Goal: Information Seeking & Learning: Learn about a topic

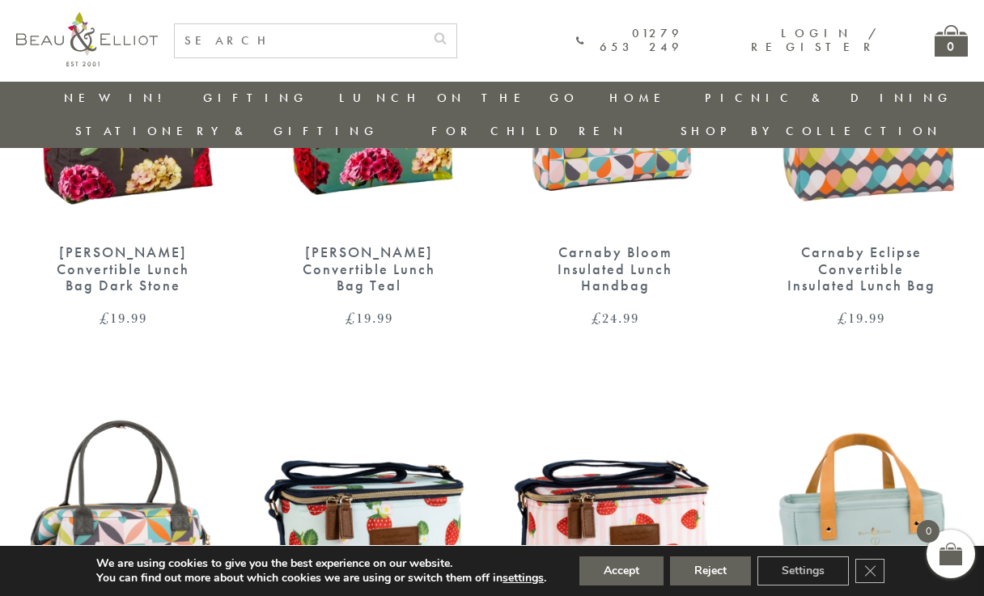
scroll to position [837, 0]
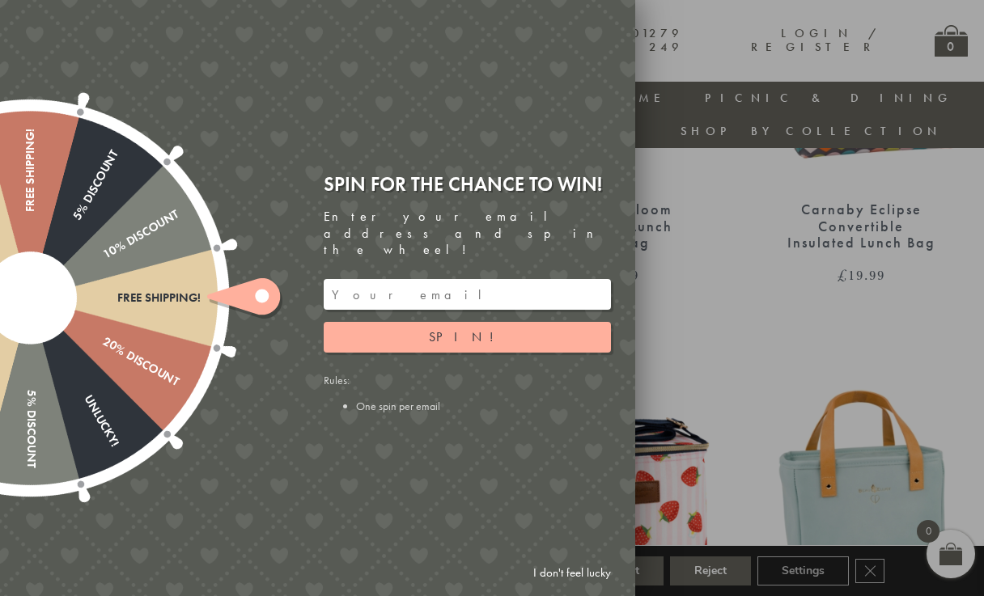
click at [716, 175] on div at bounding box center [492, 298] width 984 height 596
click at [568, 572] on link "I don't feel lucky" at bounding box center [572, 573] width 94 height 30
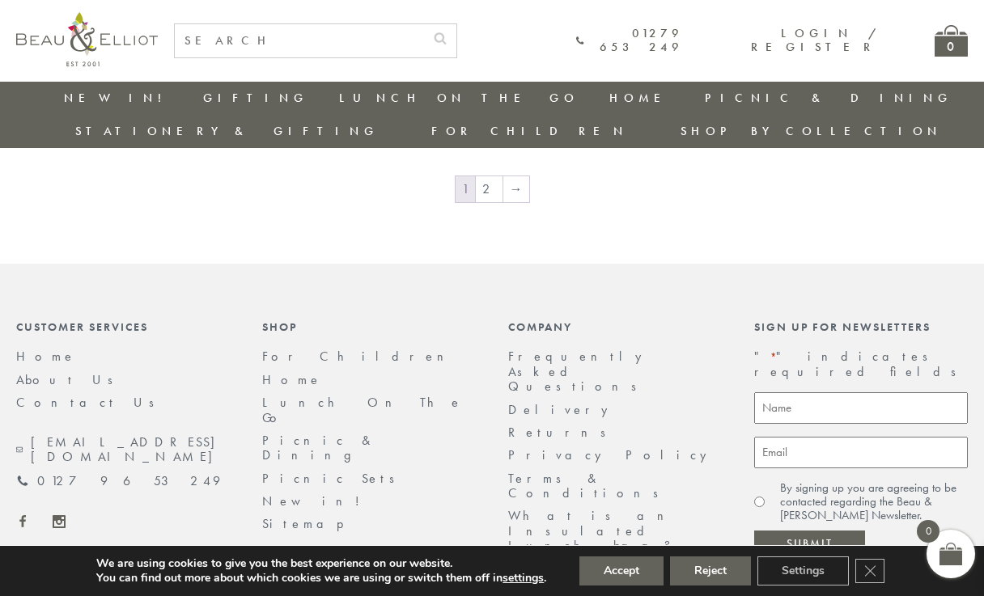
scroll to position [2812, 0]
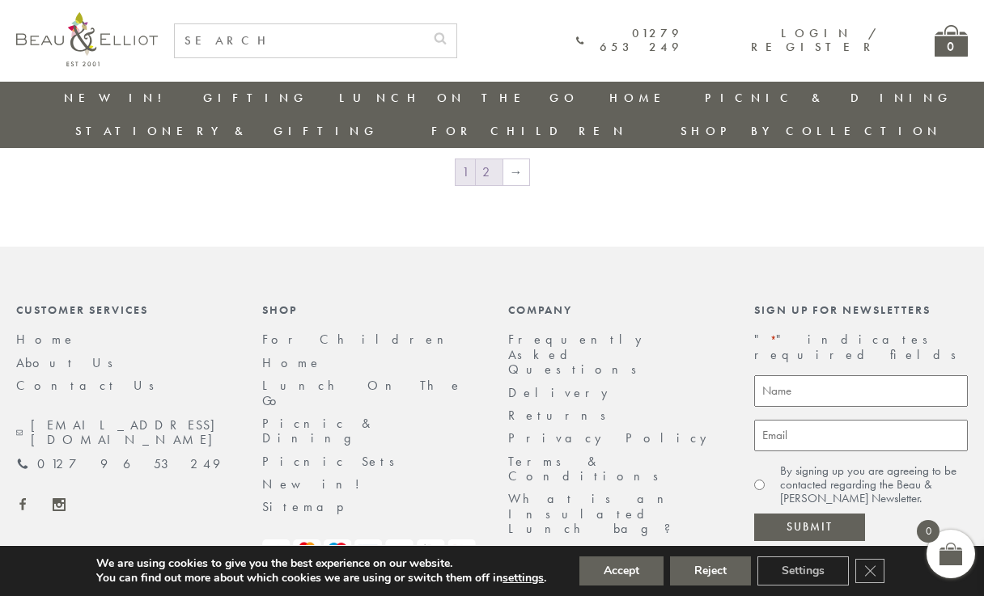
click at [486, 159] on link "2" at bounding box center [489, 172] width 27 height 26
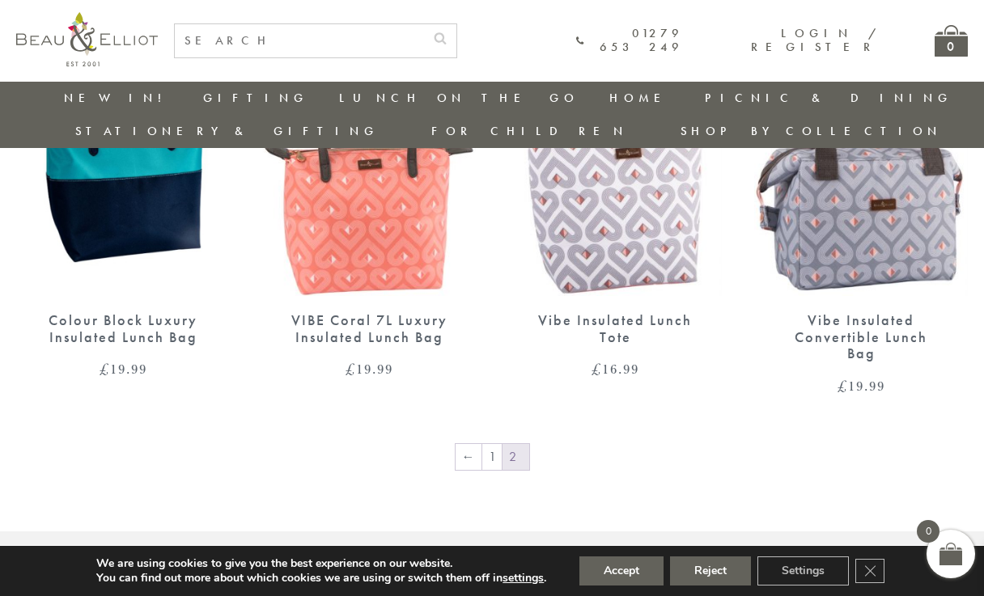
scroll to position [1124, 3]
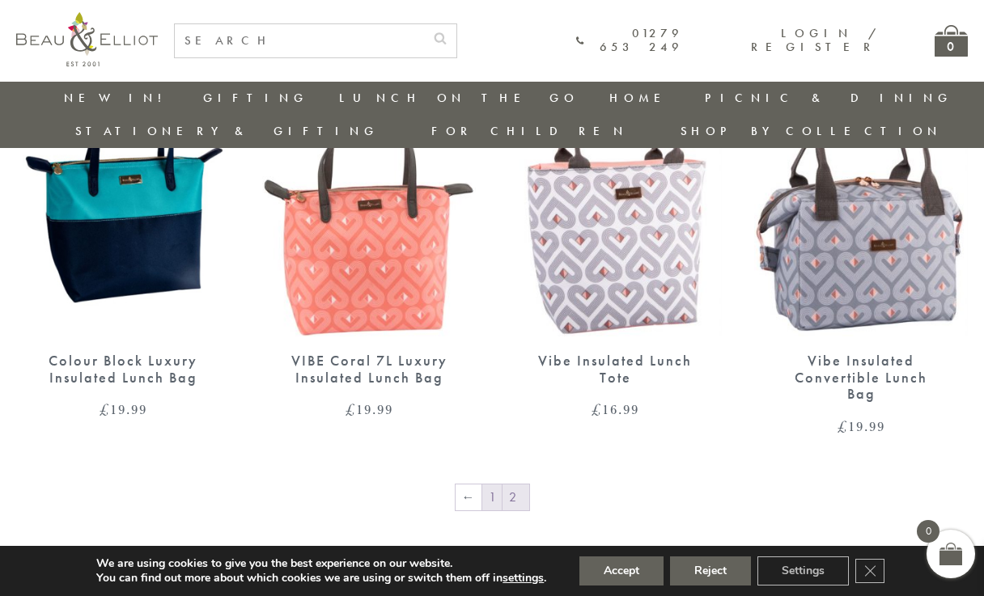
click at [483, 485] on link "1" at bounding box center [491, 498] width 19 height 26
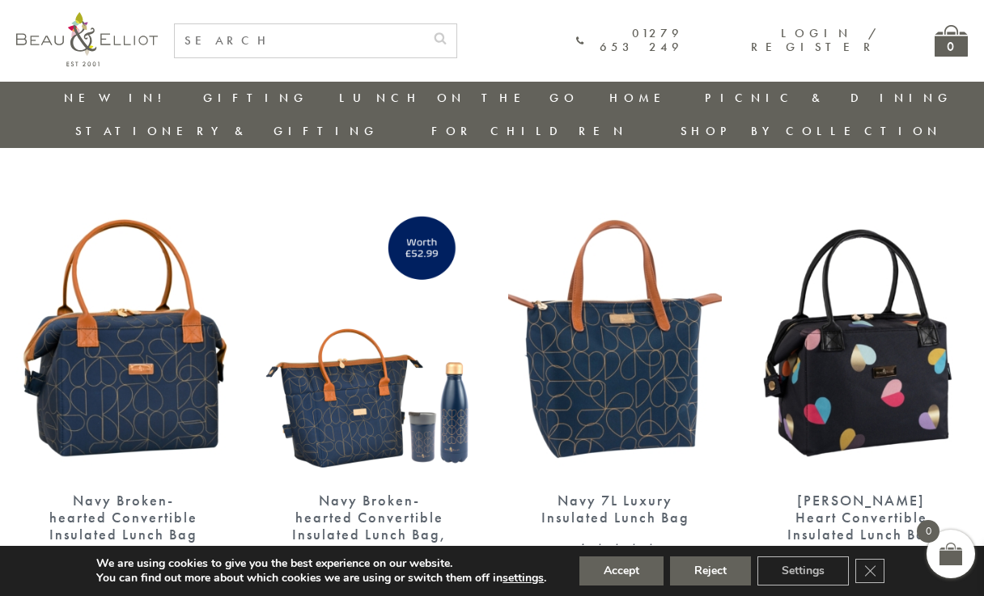
scroll to position [1907, 1]
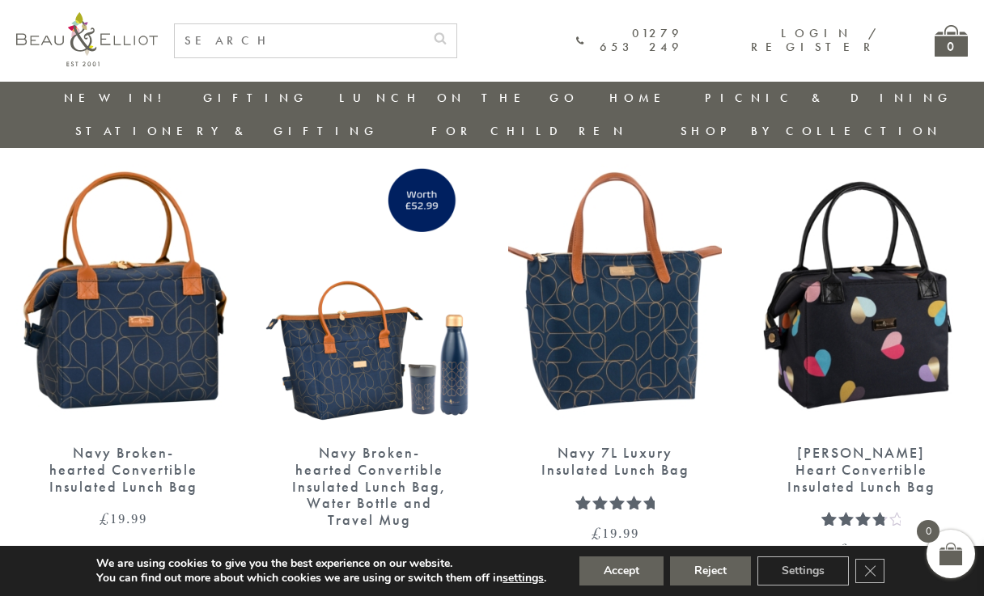
click at [567, 366] on img at bounding box center [615, 292] width 214 height 276
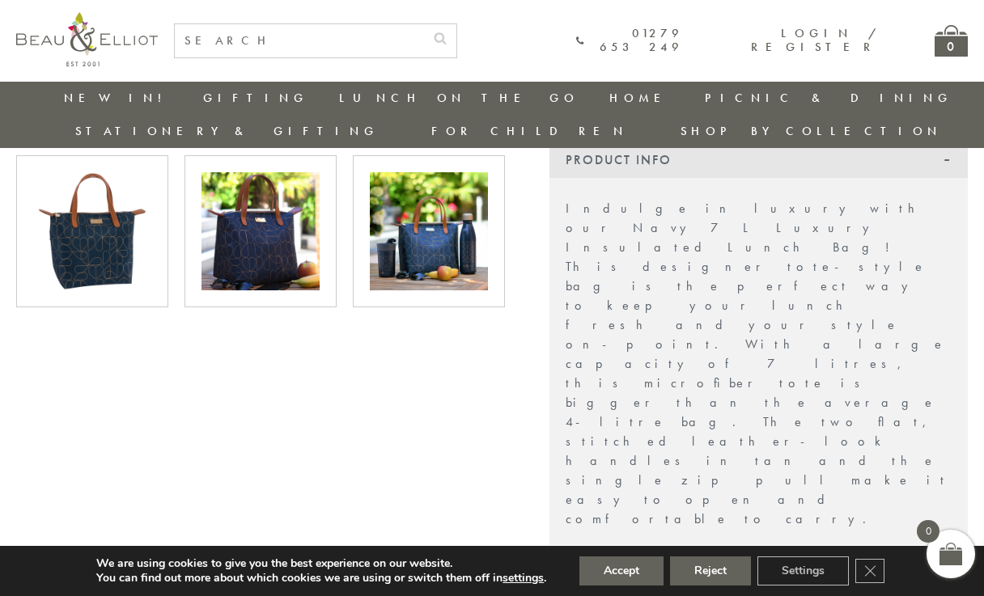
scroll to position [564, 1]
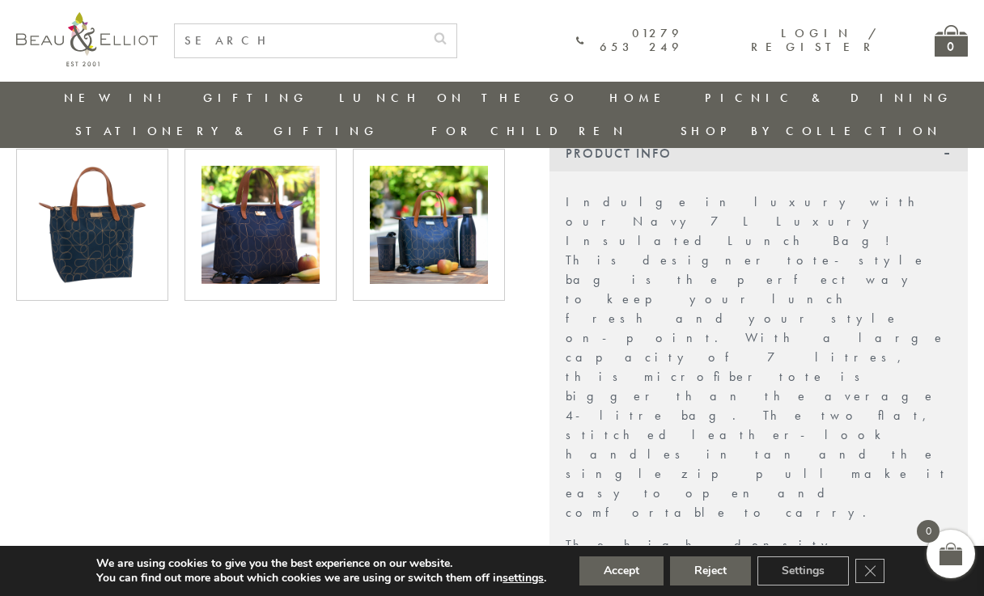
click at [273, 195] on img at bounding box center [260, 225] width 118 height 118
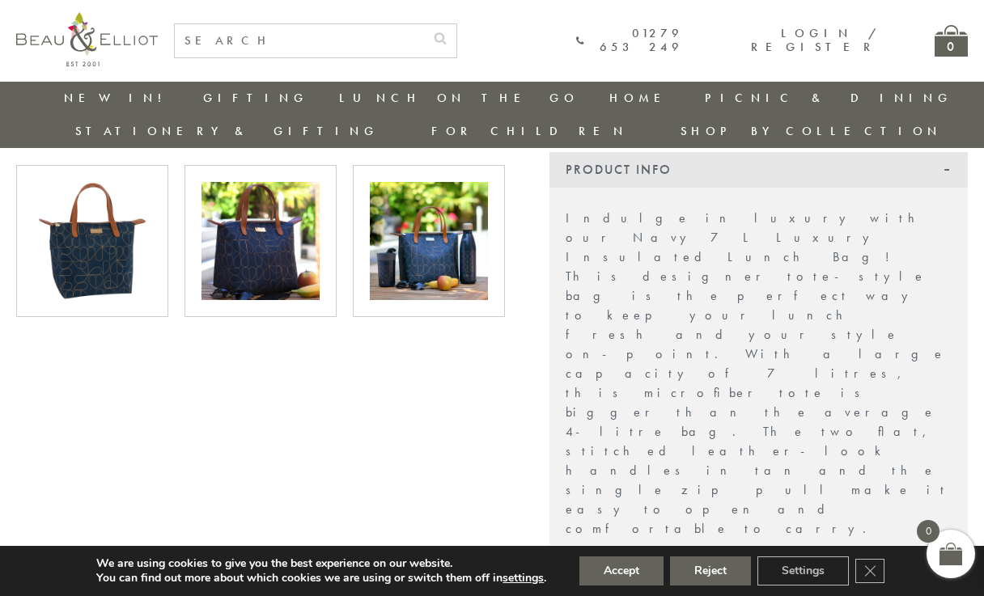
scroll to position [540, 1]
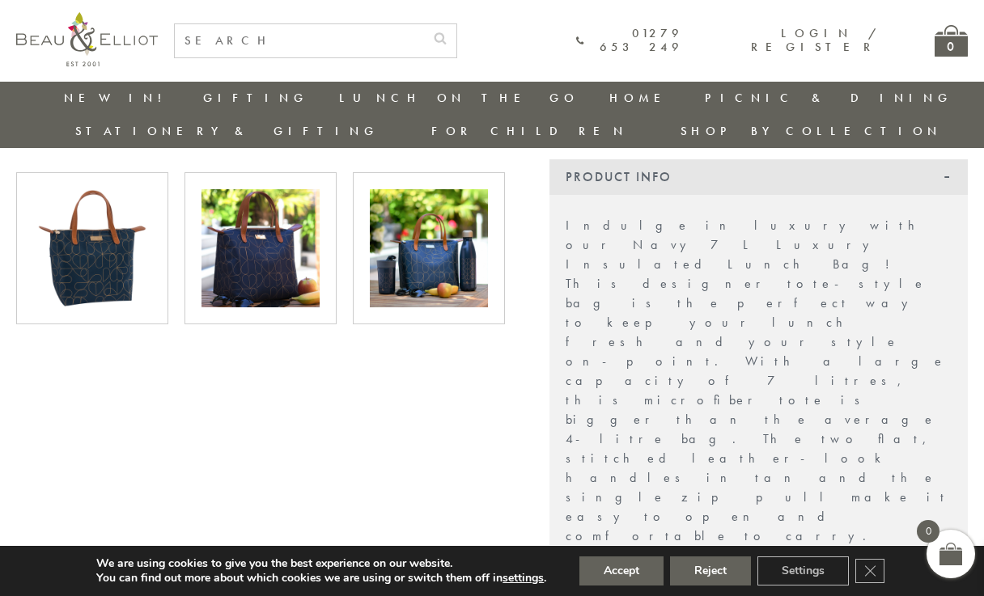
click at [424, 270] on img at bounding box center [429, 248] width 118 height 118
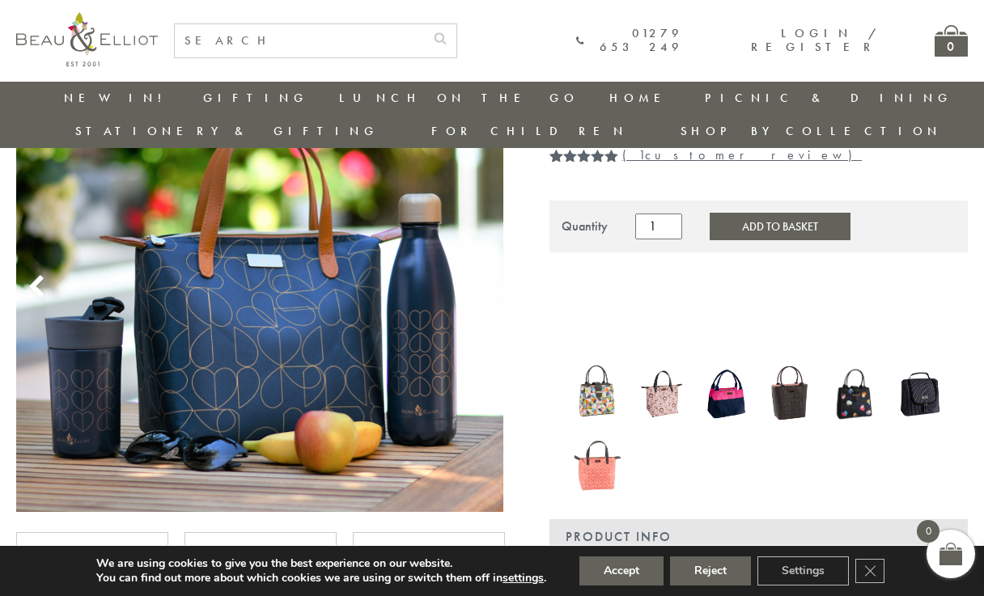
scroll to position [180, 1]
click at [671, 362] on img at bounding box center [661, 393] width 49 height 62
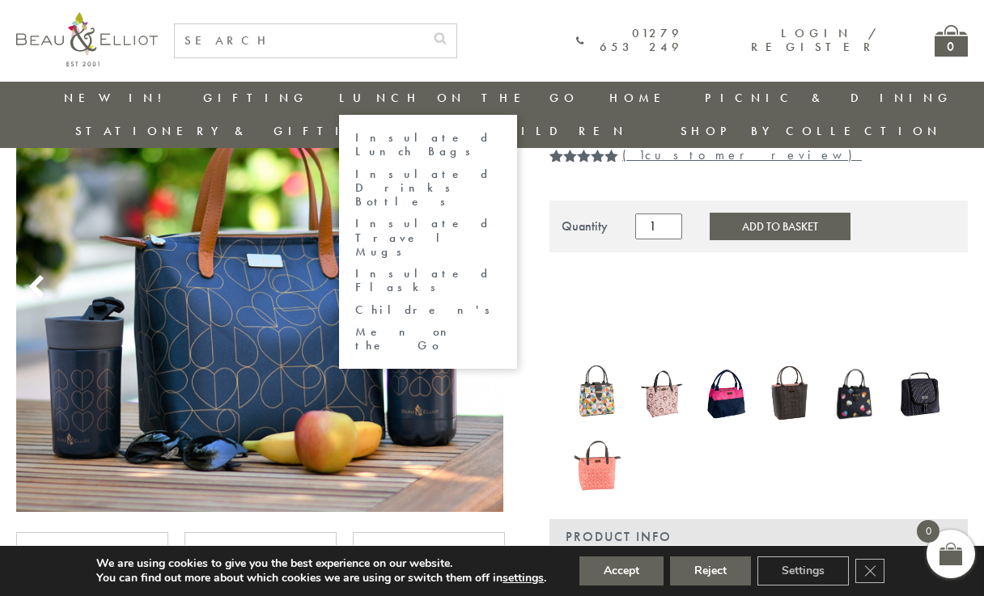
click at [339, 103] on link "Lunch On The Go" at bounding box center [458, 98] width 239 height 16
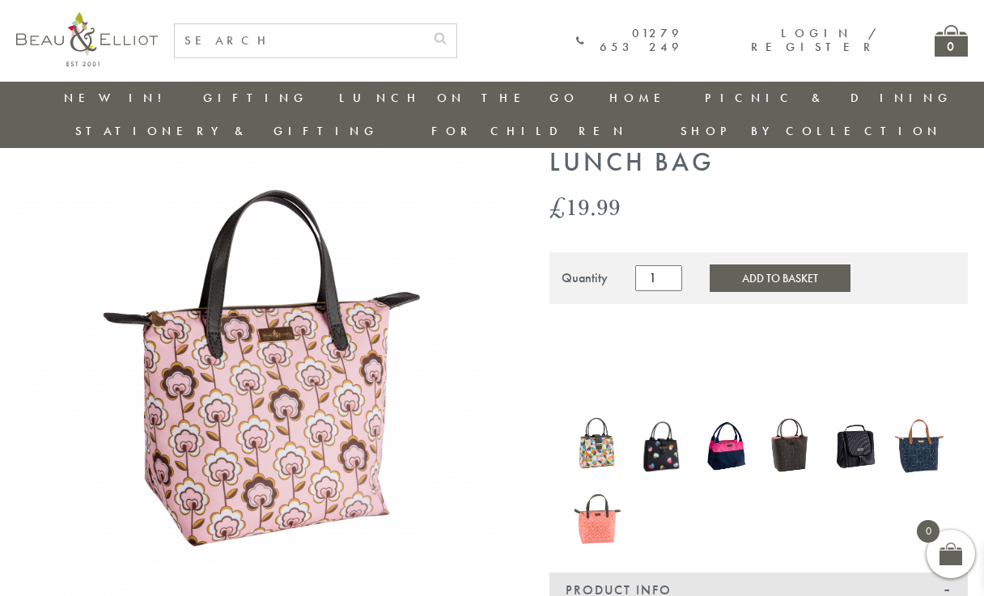
scroll to position [87, 1]
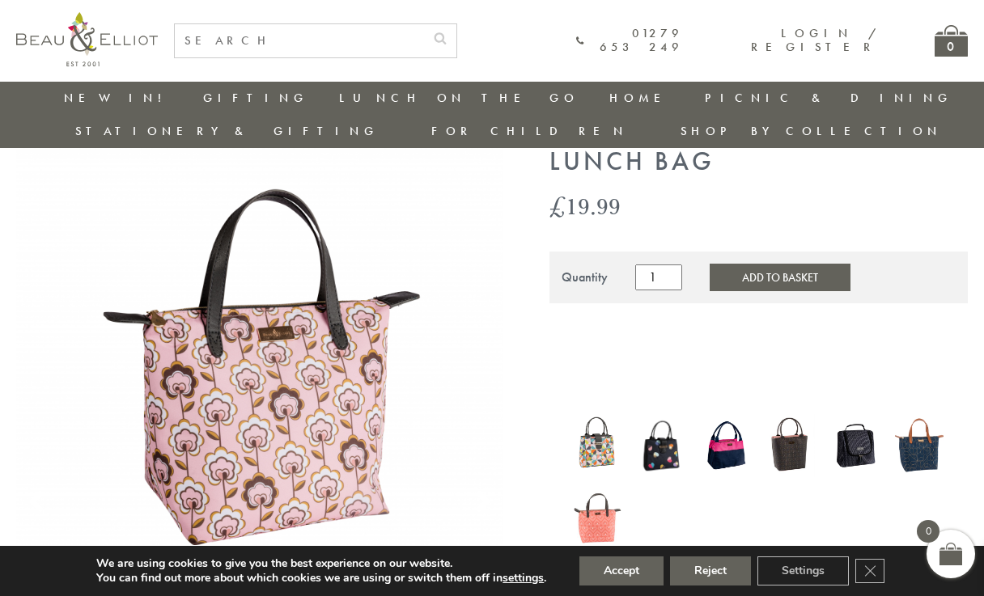
click at [791, 418] on img at bounding box center [790, 445] width 49 height 62
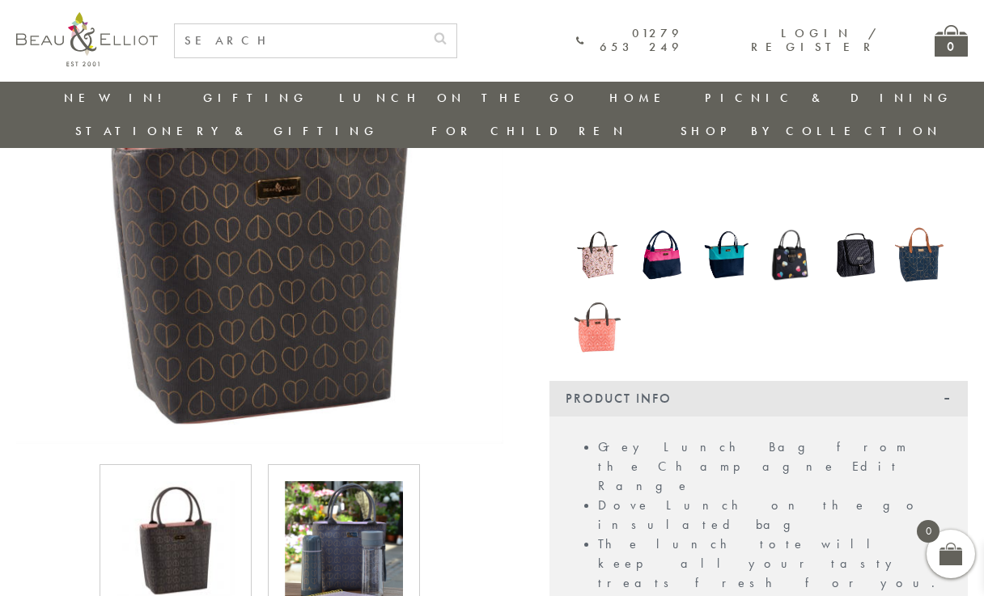
scroll to position [324, 5]
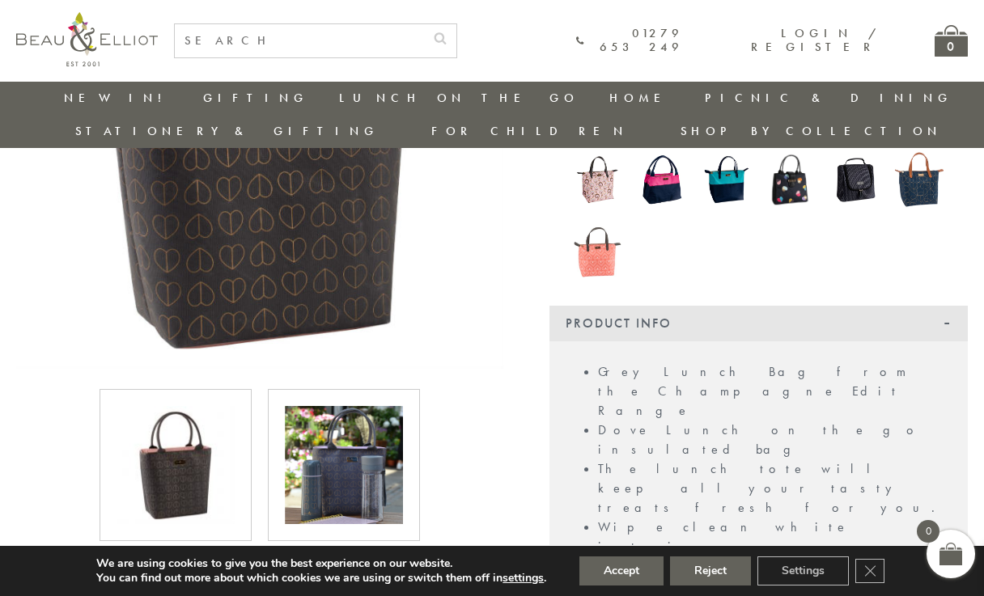
click at [179, 444] on img at bounding box center [175, 465] width 118 height 118
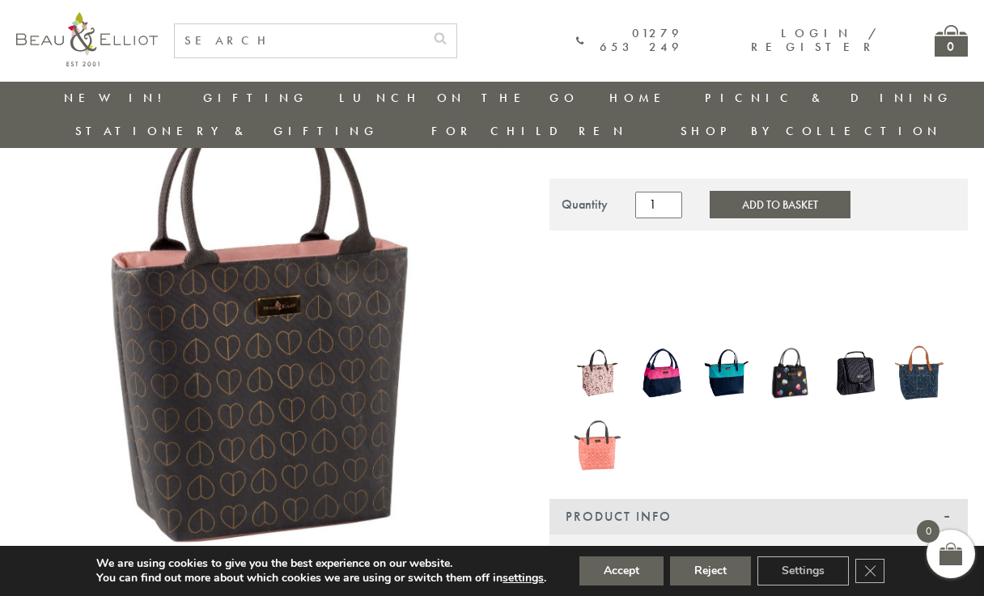
scroll to position [129, 4]
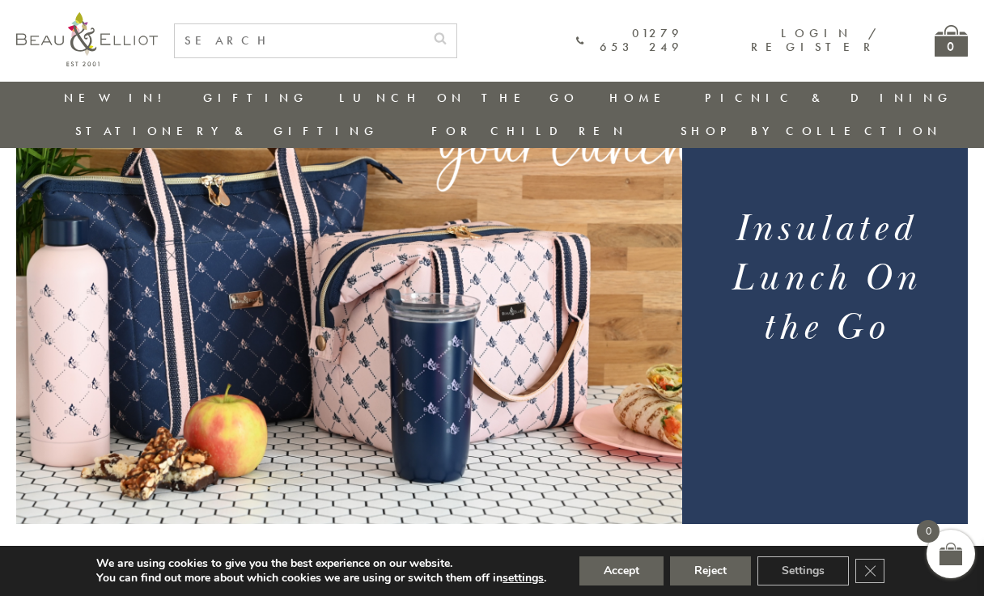
scroll to position [143, 1]
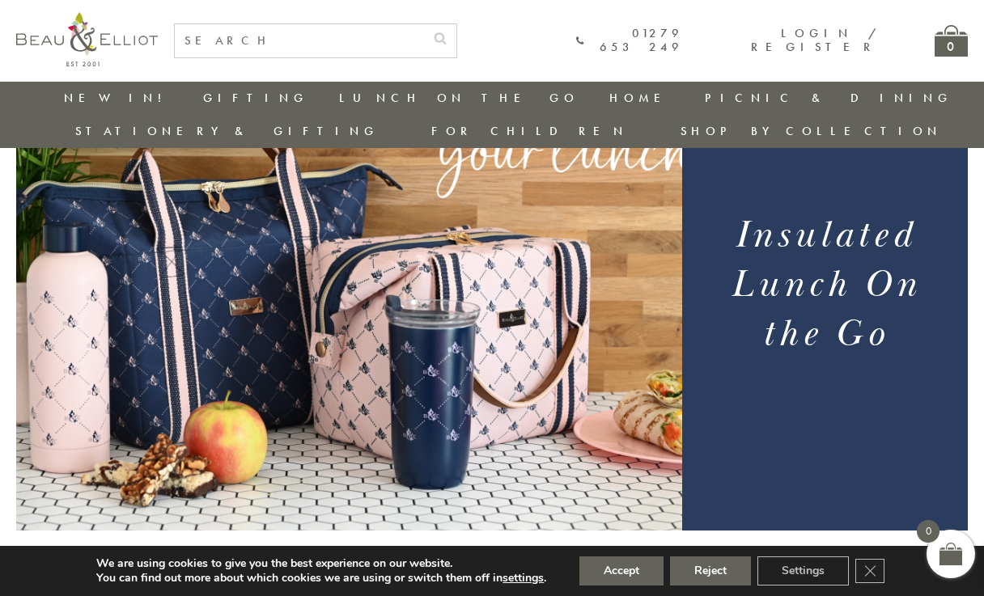
click at [451, 248] on img at bounding box center [349, 287] width 666 height 485
click at [240, 265] on img at bounding box center [349, 287] width 666 height 485
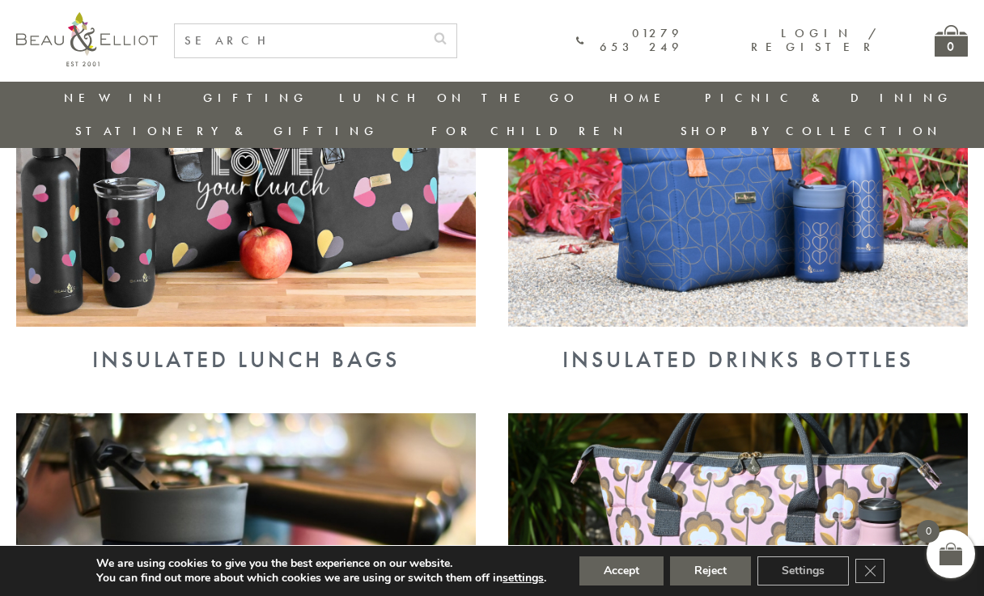
scroll to position [757, 6]
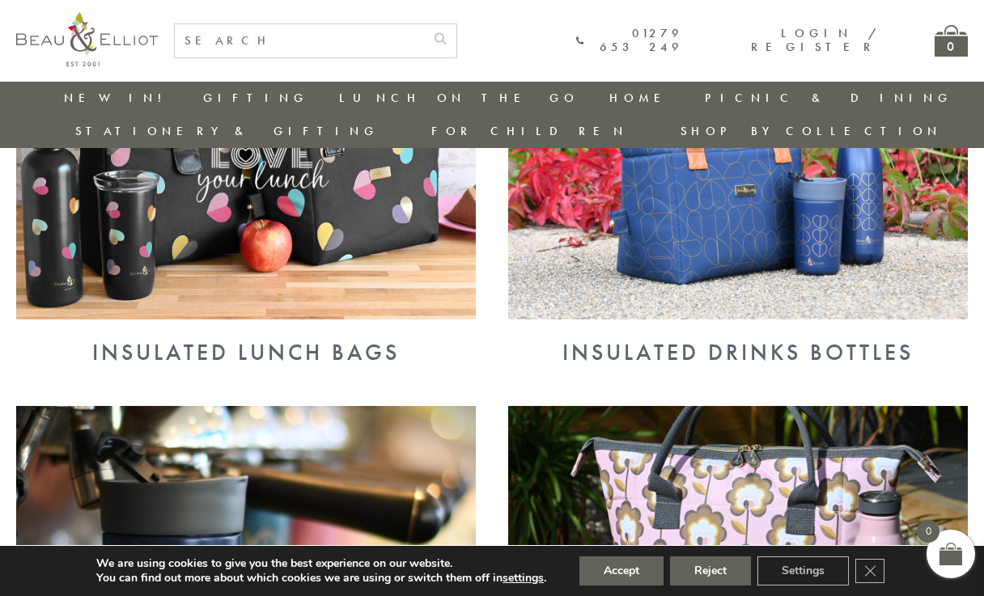
click at [315, 340] on div "Insulated Lunch Bags" at bounding box center [245, 353] width 459 height 26
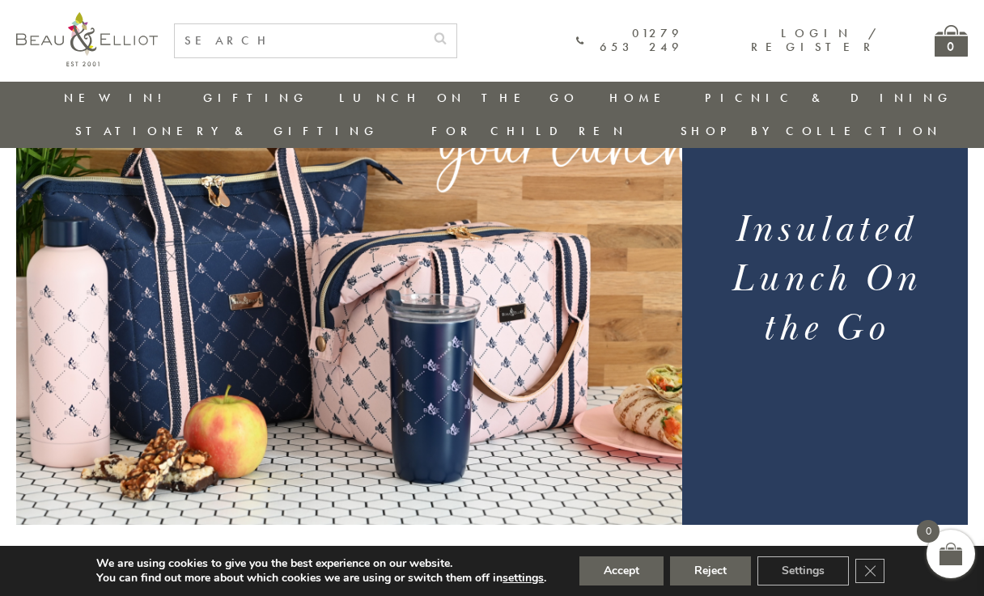
scroll to position [138, 6]
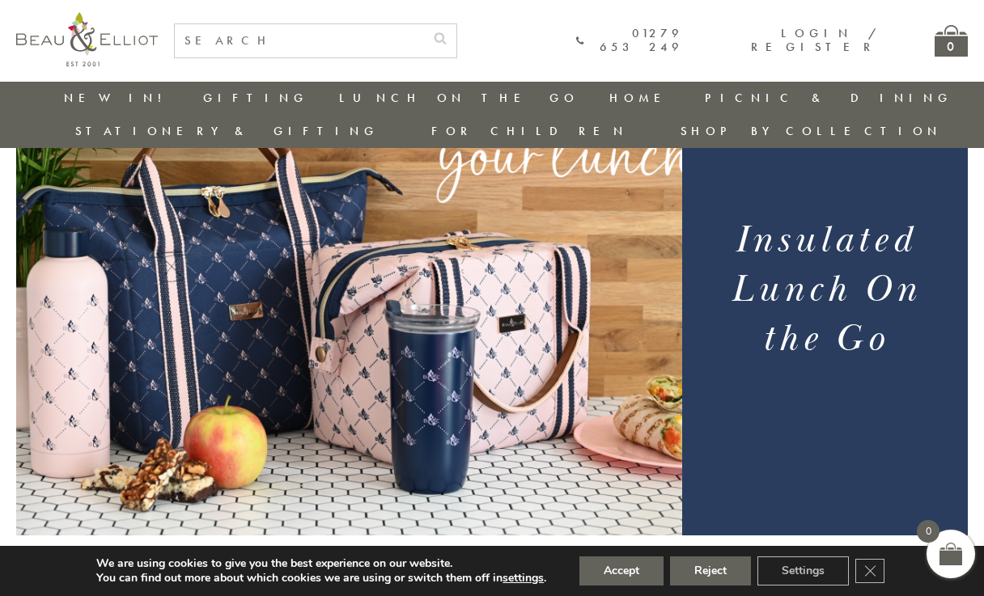
click at [425, 279] on img at bounding box center [349, 292] width 666 height 485
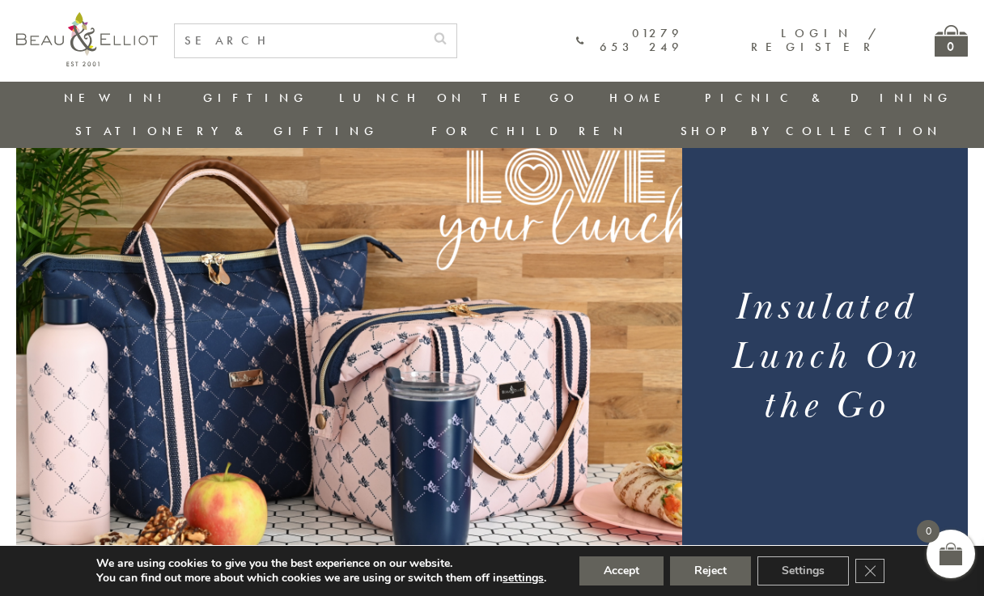
scroll to position [69, 6]
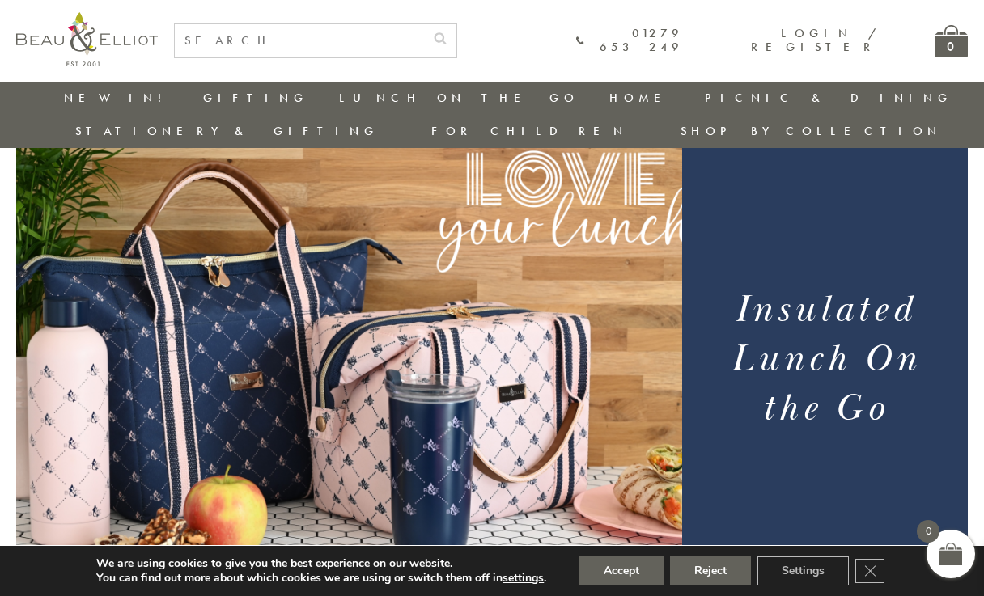
click at [383, 220] on img at bounding box center [349, 362] width 666 height 485
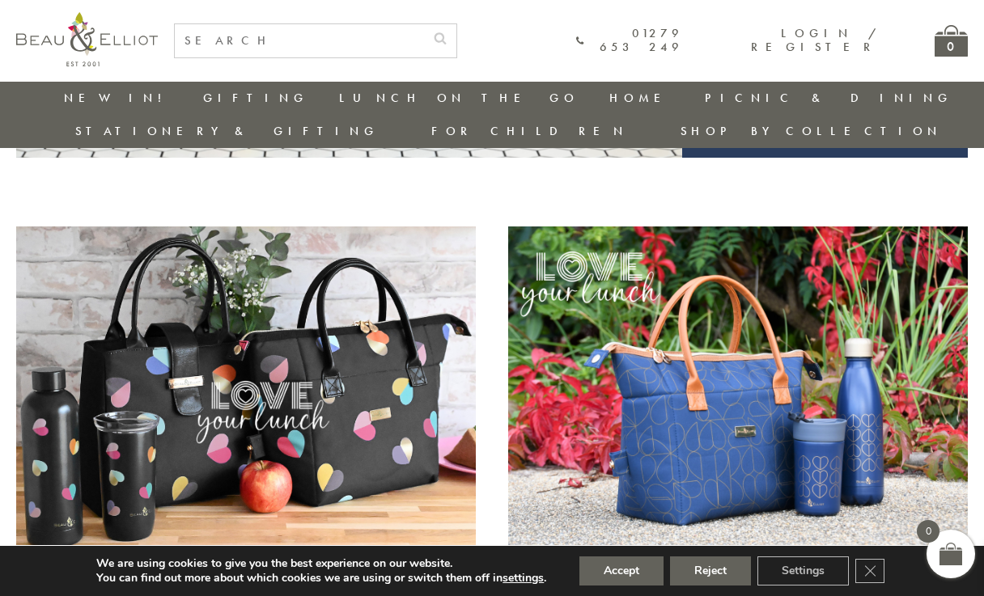
scroll to position [629, 6]
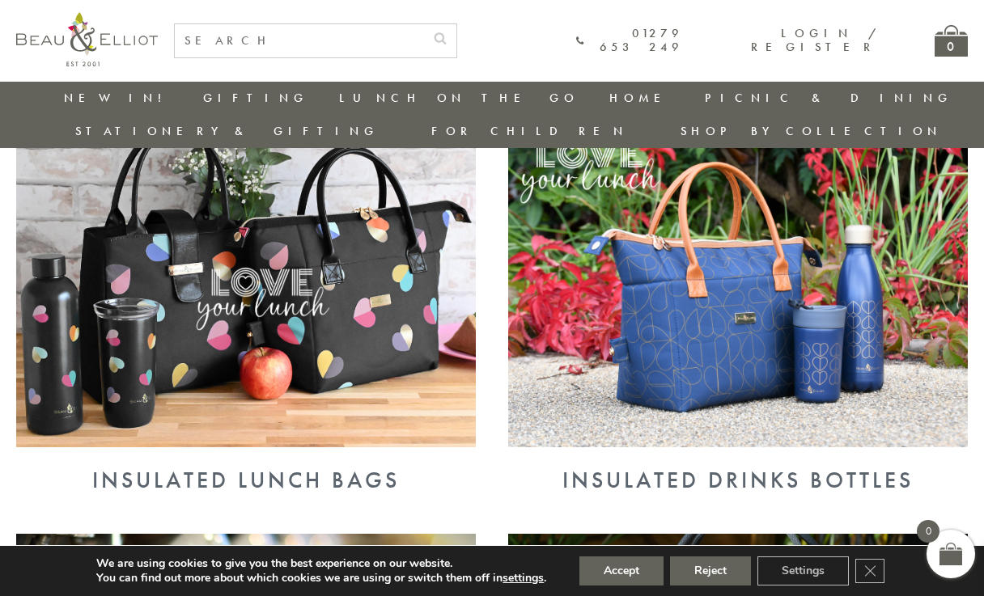
click at [343, 288] on img at bounding box center [245, 280] width 459 height 334
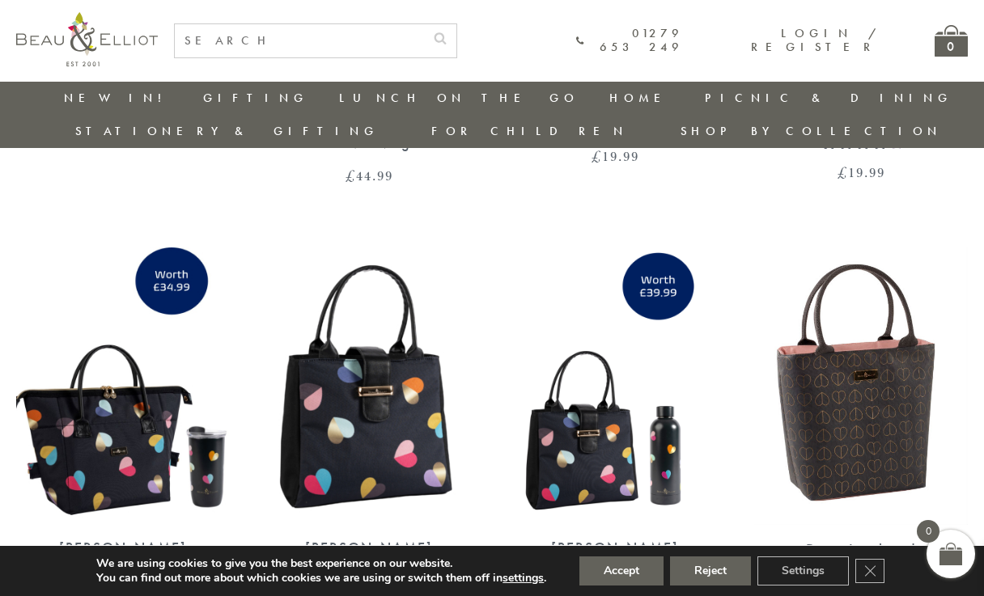
scroll to position [2178, 2]
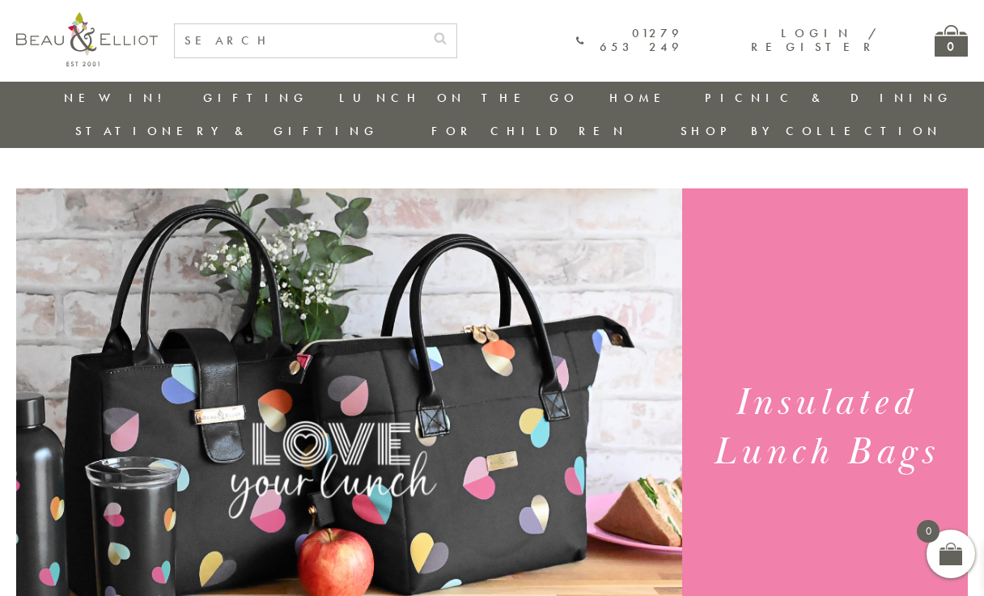
scroll to position [18, 2]
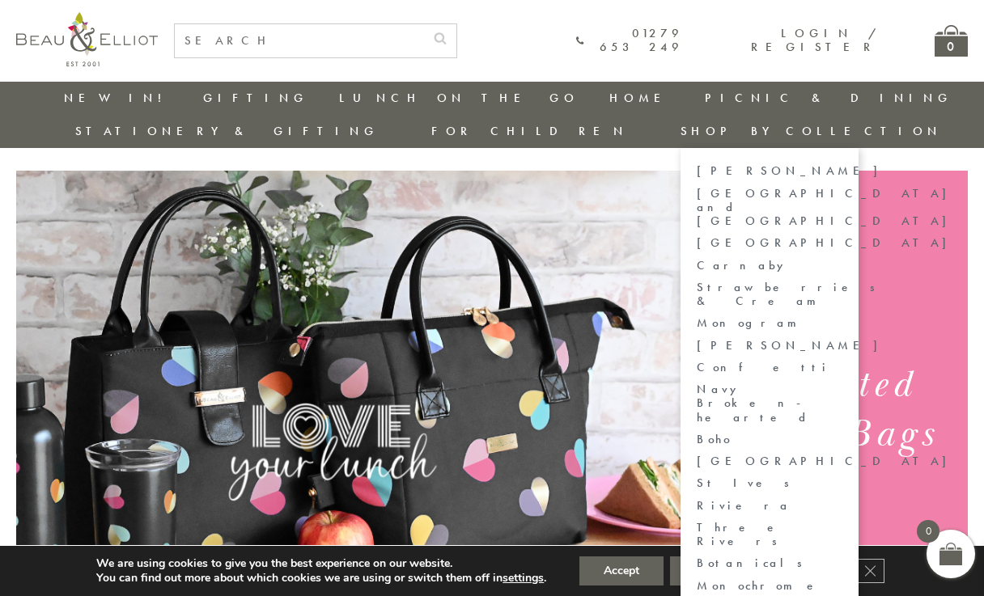
click at [842, 316] on link "Monogram" at bounding box center [769, 323] width 146 height 14
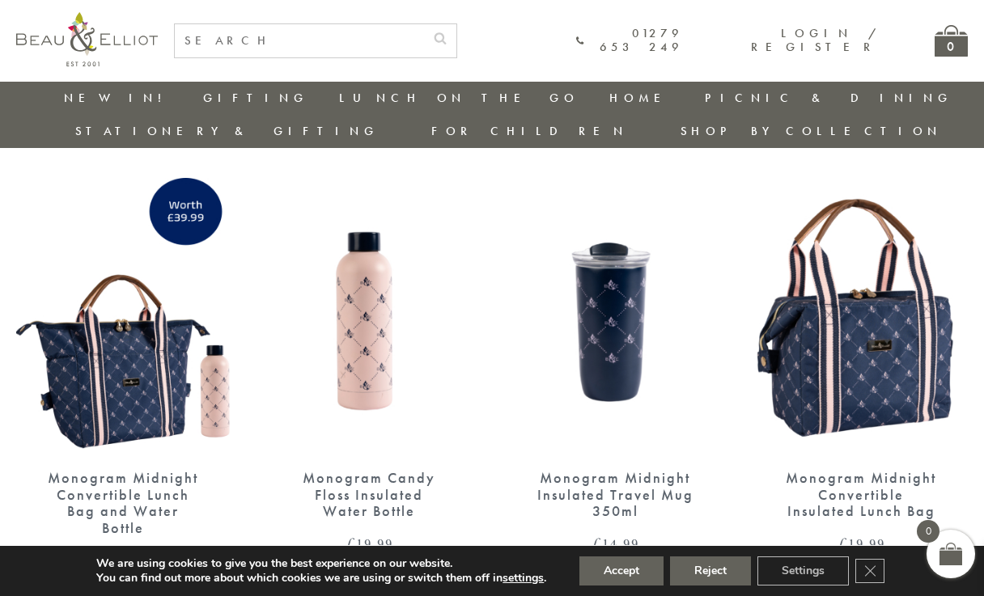
scroll to position [14, 0]
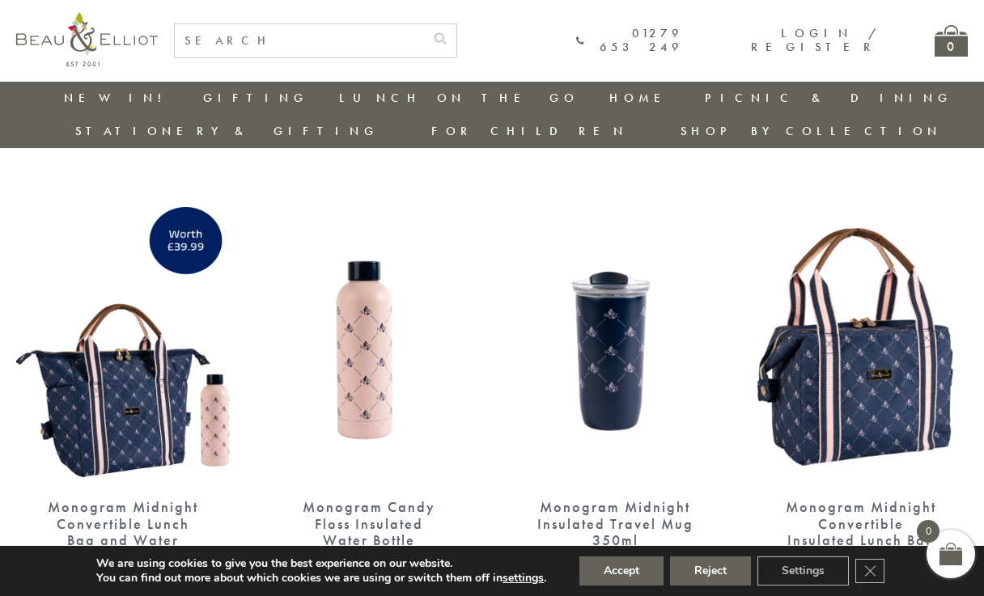
click at [894, 341] on img at bounding box center [861, 345] width 214 height 276
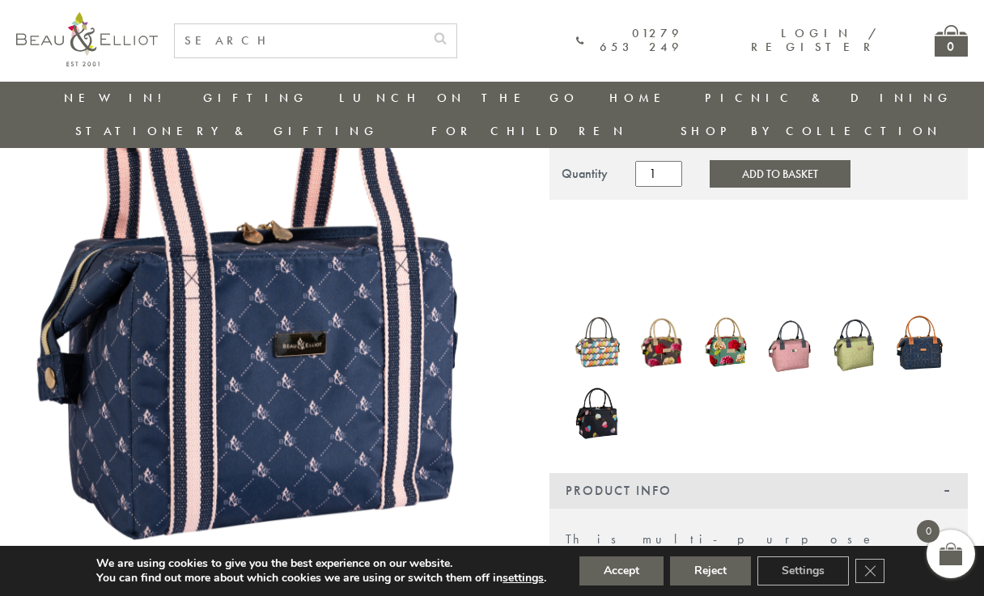
scroll to position [236, 2]
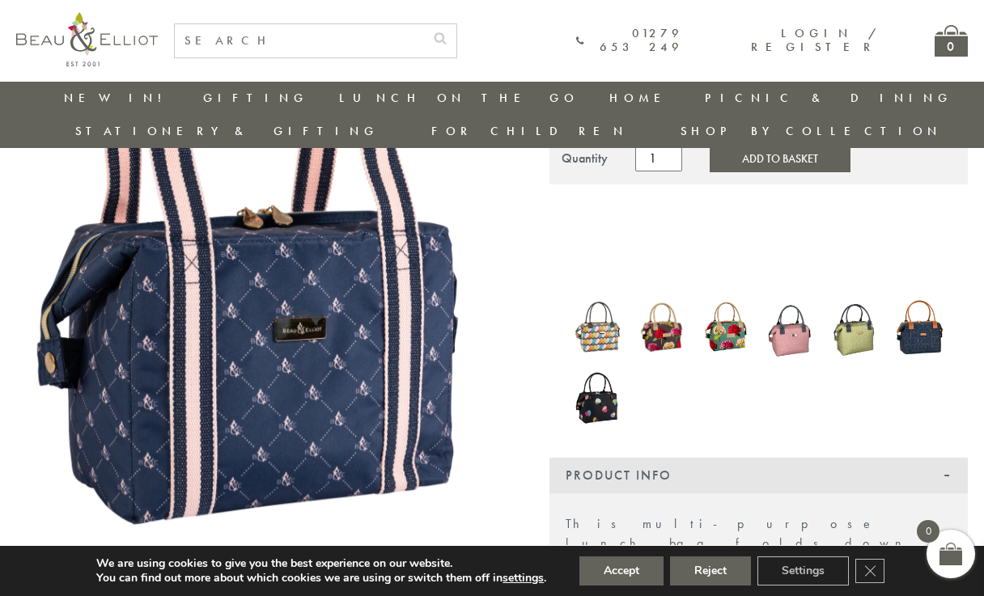
click at [124, 328] on img at bounding box center [260, 264] width 488 height 593
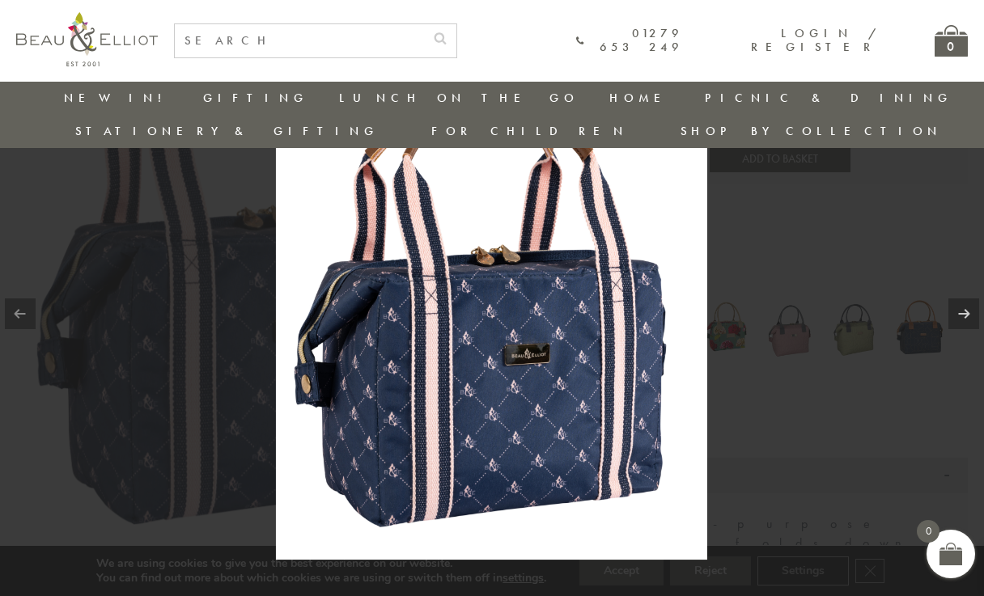
click at [451, 367] on img at bounding box center [491, 298] width 431 height 524
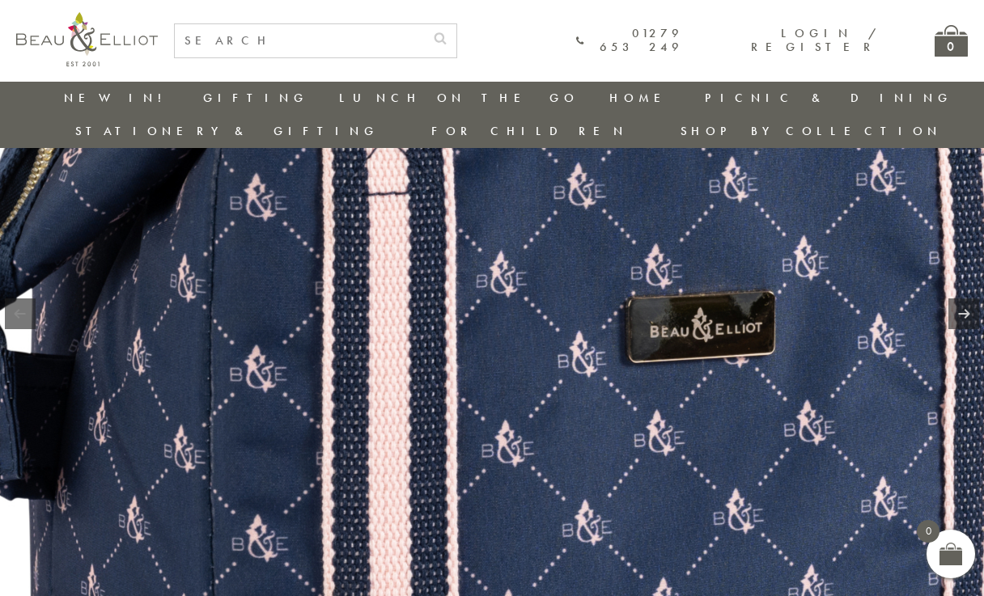
click at [269, 329] on img at bounding box center [584, 141] width 1411 height 1715
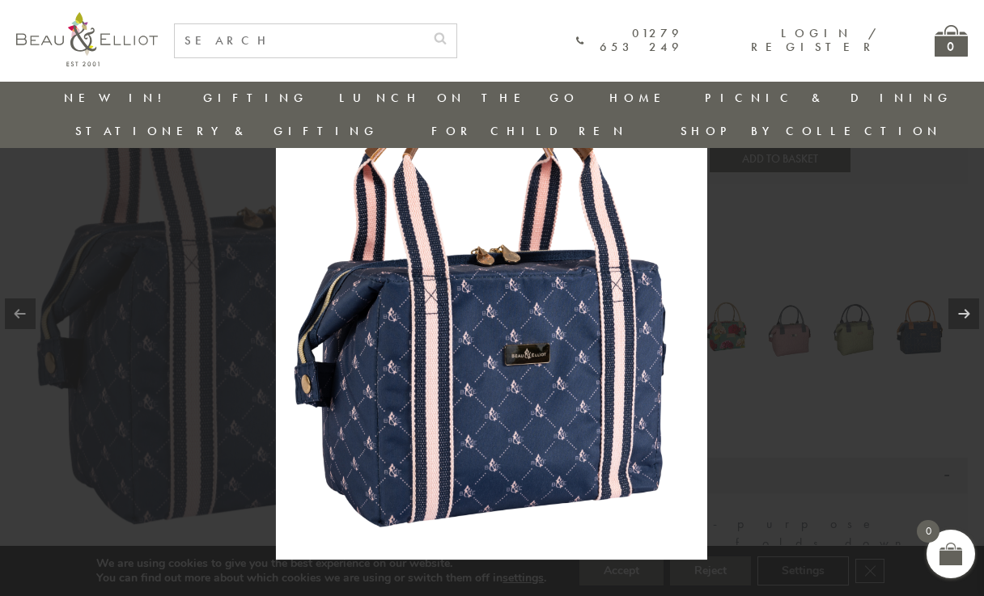
click at [125, 269] on div at bounding box center [492, 298] width 984 height 596
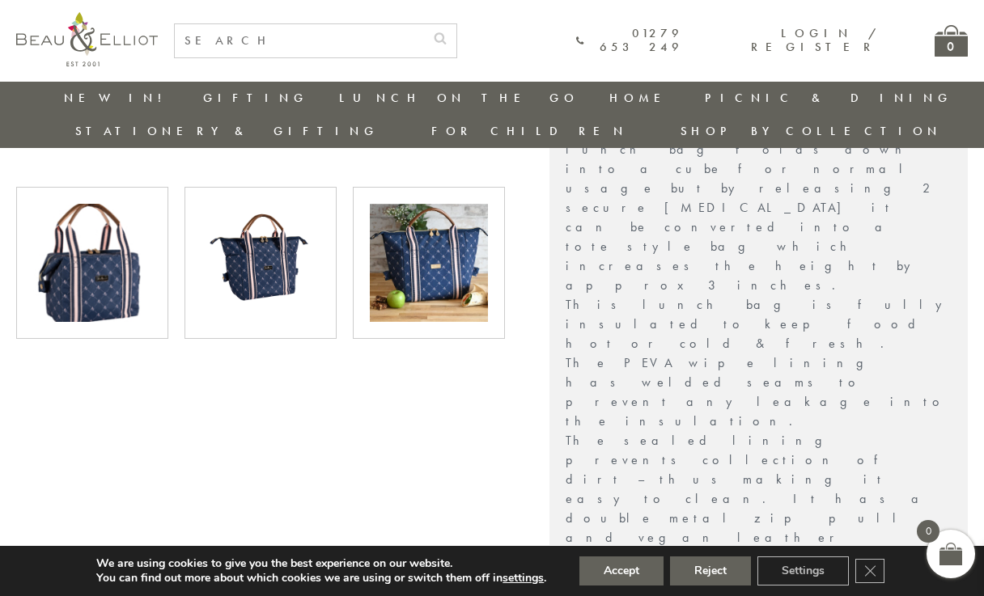
scroll to position [627, 0]
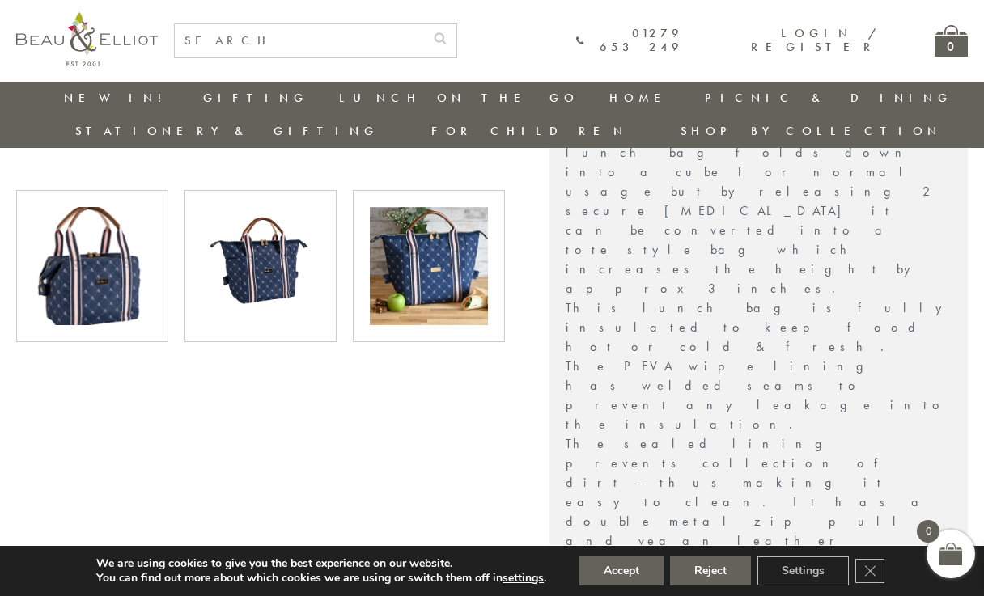
click at [397, 228] on img at bounding box center [429, 266] width 118 height 118
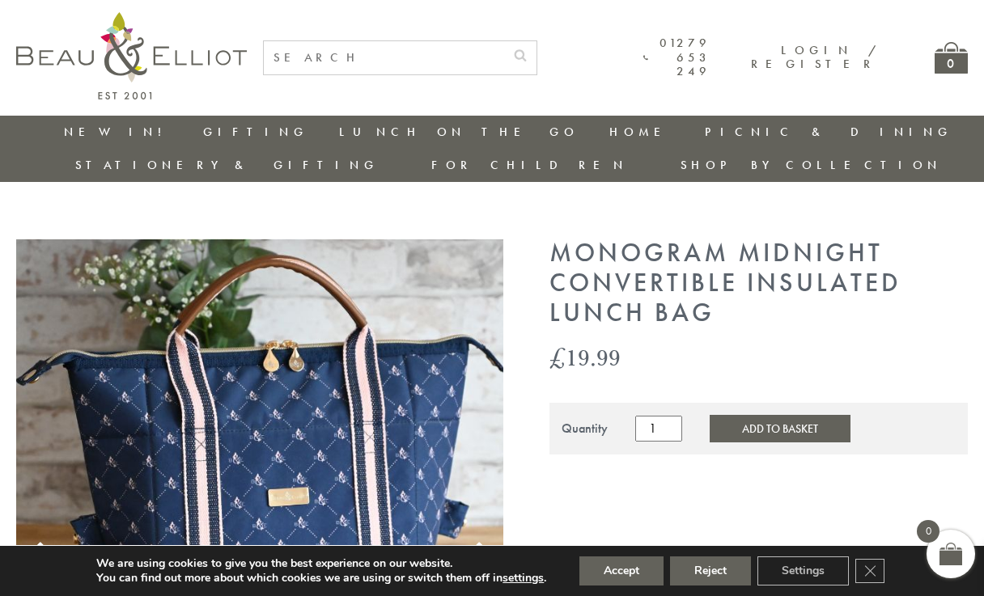
scroll to position [0, 0]
